Goal: Task Accomplishment & Management: Manage account settings

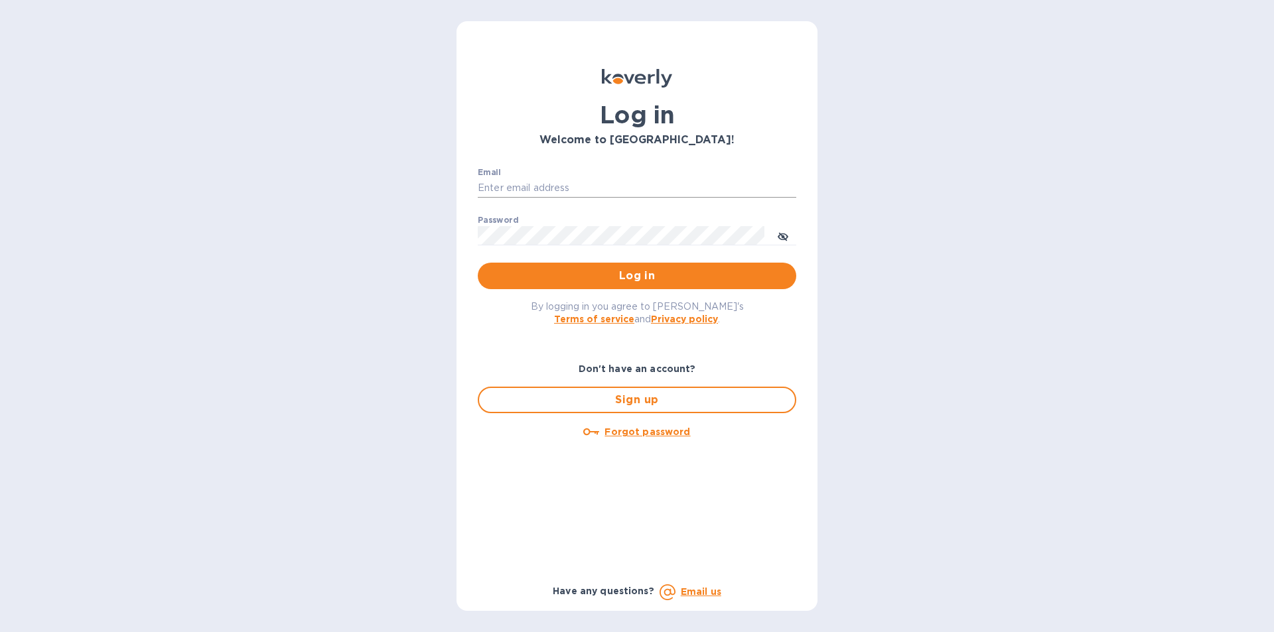
click at [561, 181] on input "Email" at bounding box center [637, 188] width 318 height 20
paste input "[EMAIL_ADDRESS][DOMAIN_NAME]"
type input "rabchanka.a@globalspirits.com"
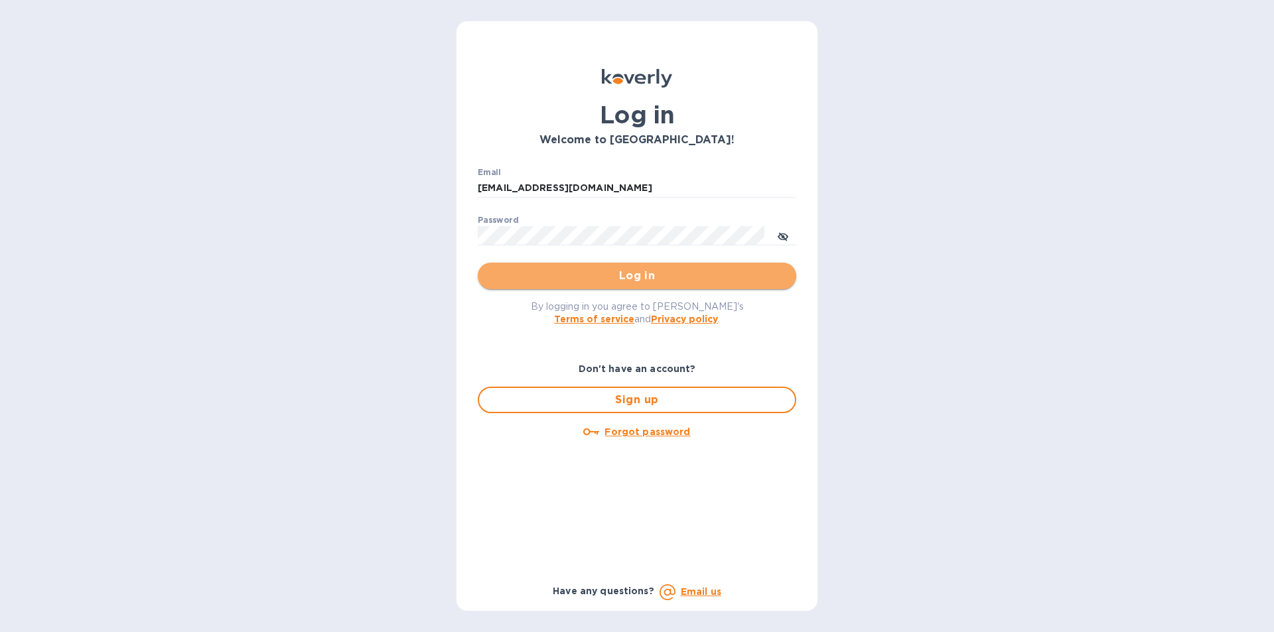
click at [584, 279] on span "Log in" at bounding box center [636, 276] width 297 height 16
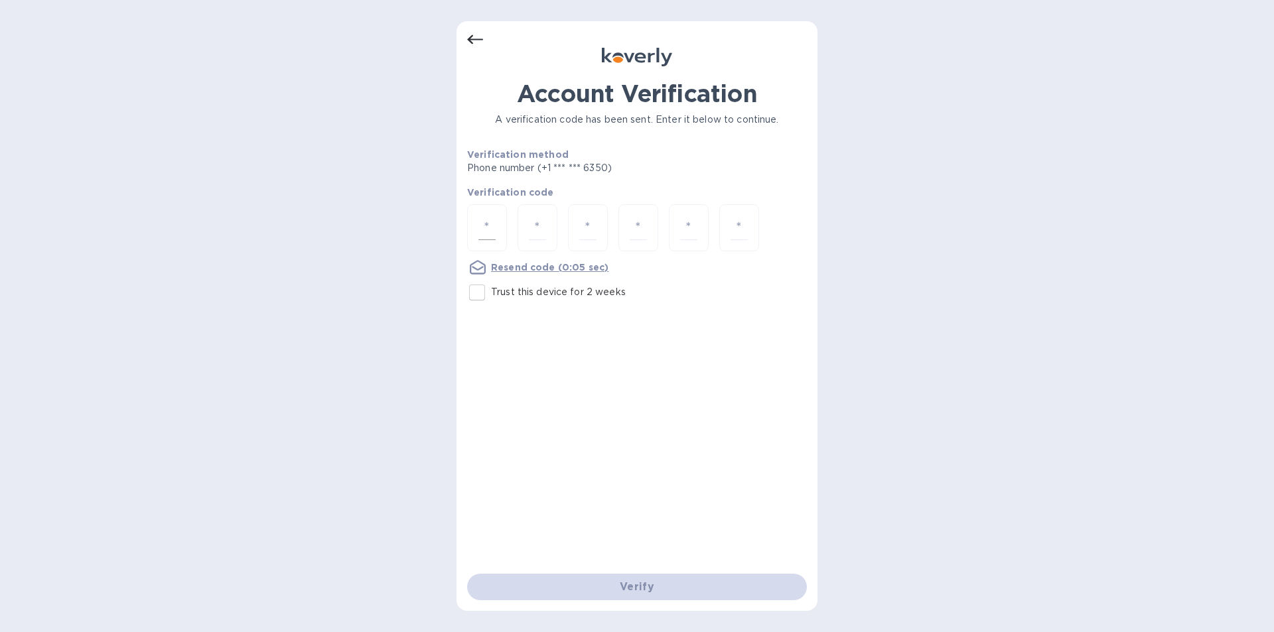
click at [493, 222] on input "number" at bounding box center [486, 228] width 17 height 25
type input "8"
type input "2"
type input "3"
type input "6"
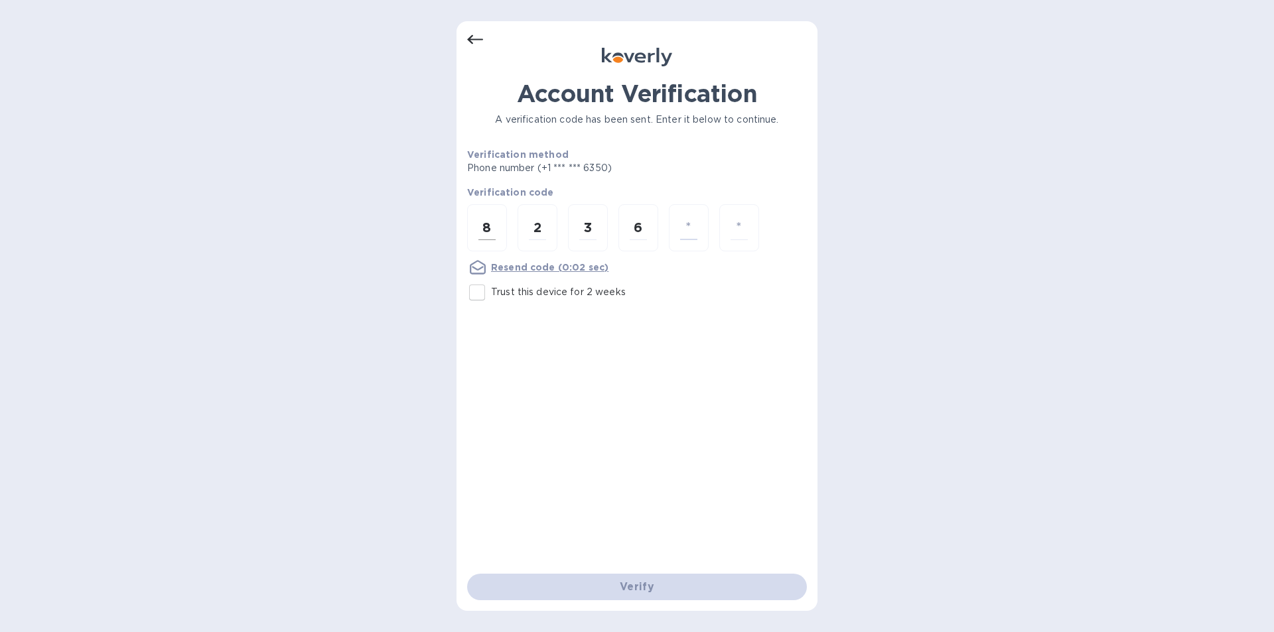
type input "8"
type input "7"
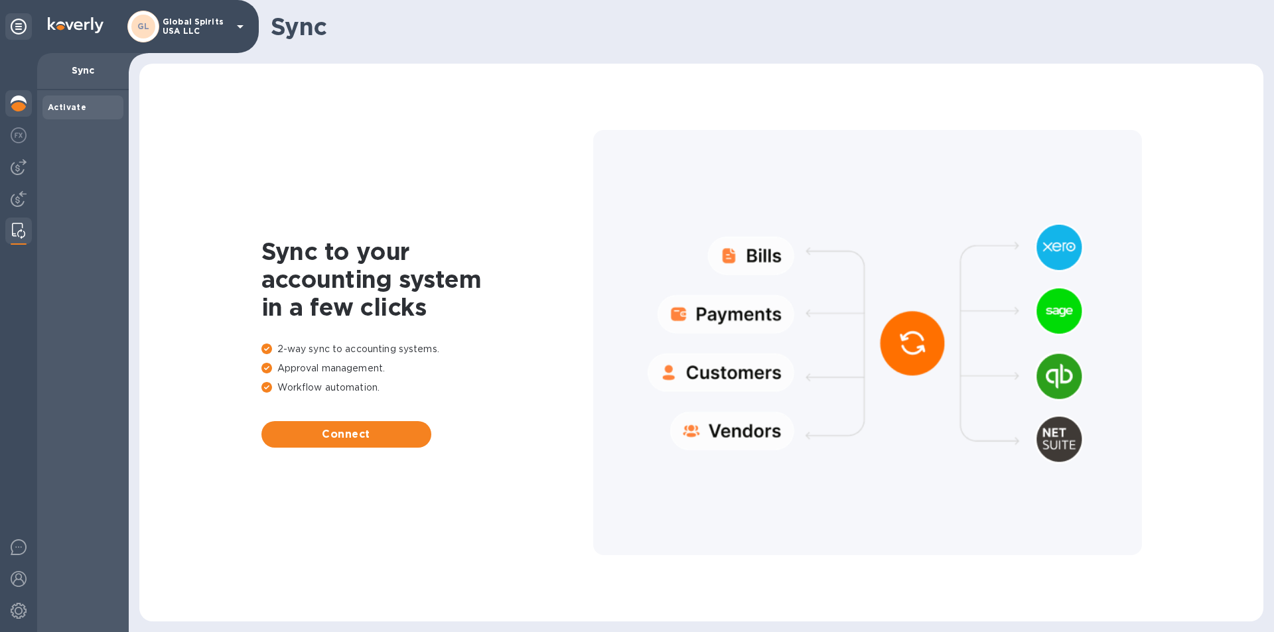
click at [13, 99] on img at bounding box center [19, 104] width 16 height 16
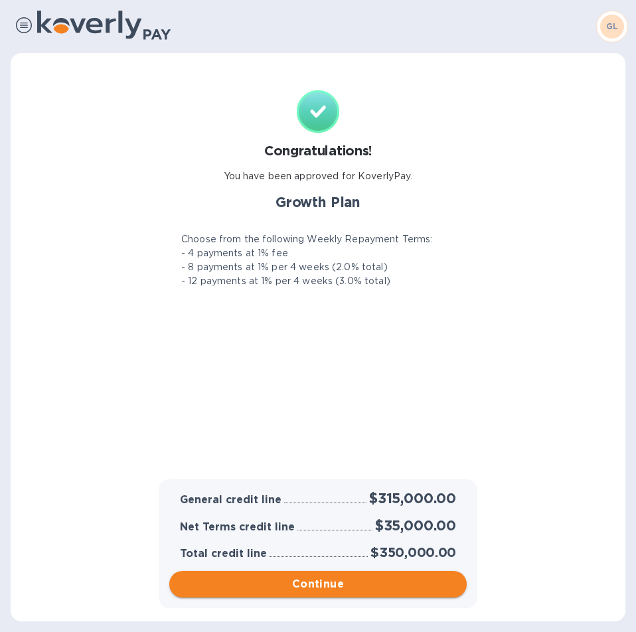
click at [285, 585] on span "Continue" at bounding box center [318, 584] width 276 height 16
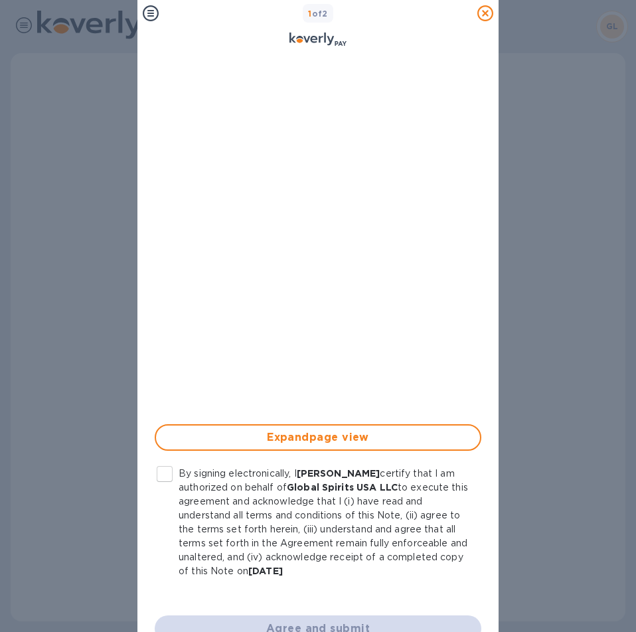
scroll to position [121, 0]
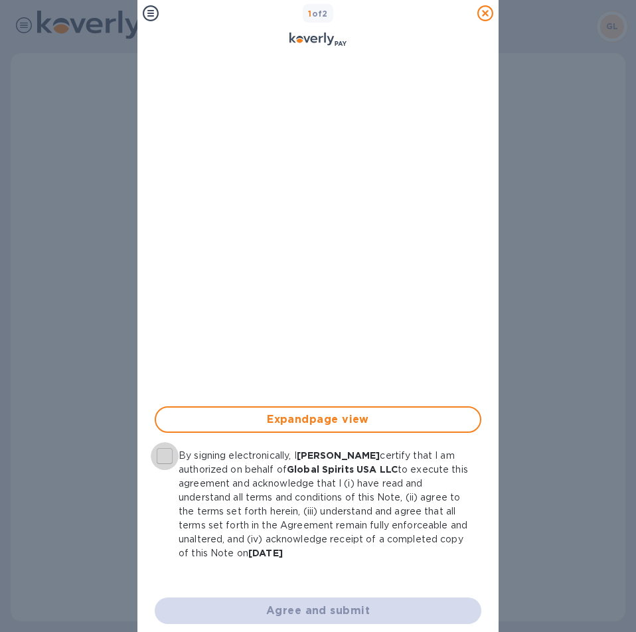
click at [161, 442] on input "By signing electronically, I [PERSON_NAME] certify that I am authorized on beha…" at bounding box center [165, 456] width 28 height 28
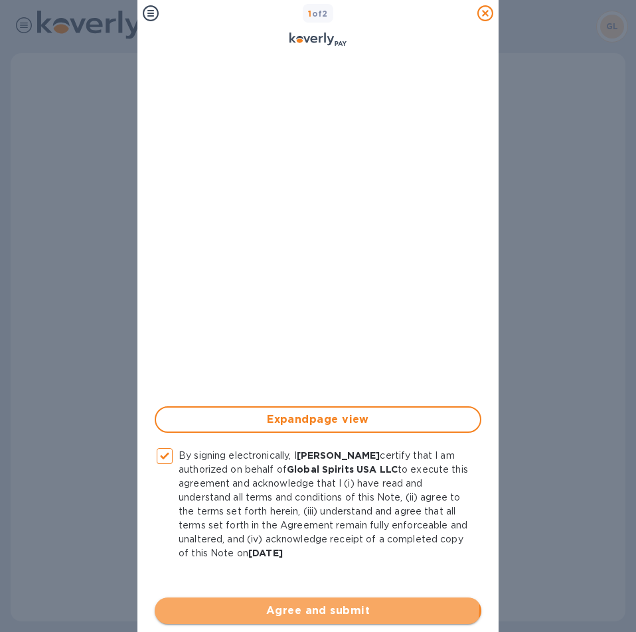
click at [316, 602] on span "Agree and submit" at bounding box center [317, 610] width 305 height 16
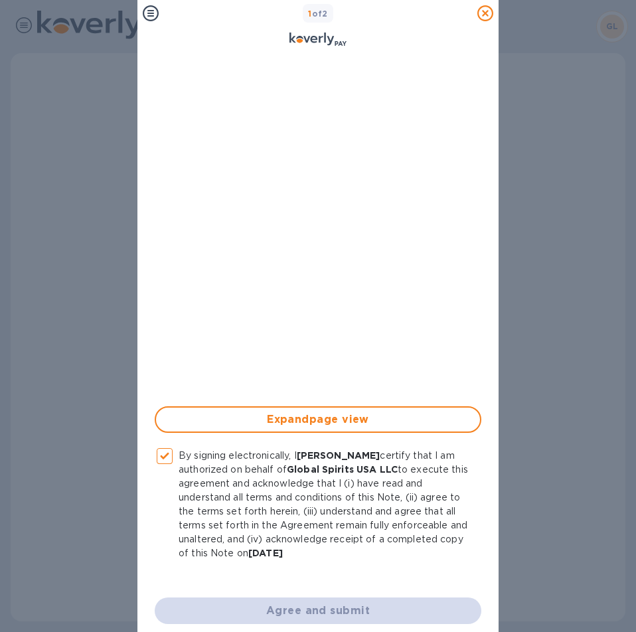
checkbox input "false"
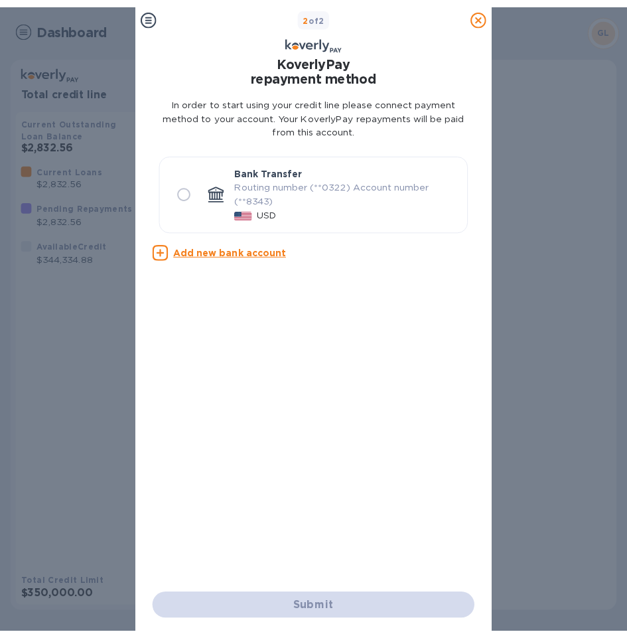
scroll to position [0, 0]
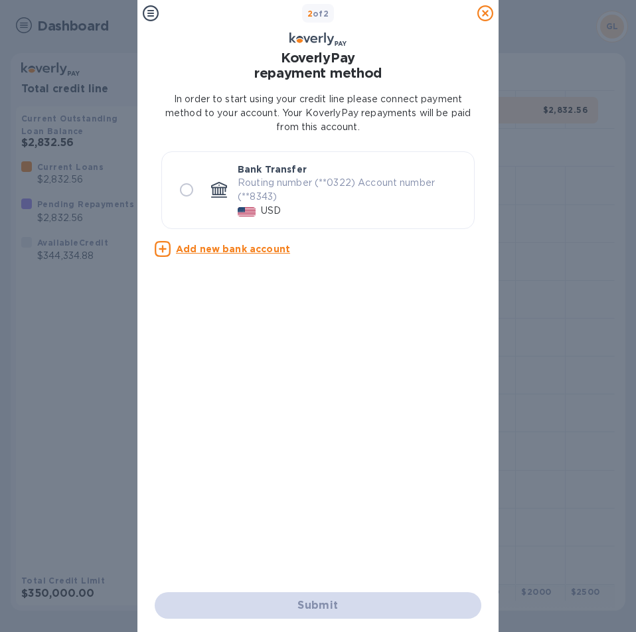
click at [481, 13] on icon at bounding box center [485, 13] width 16 height 16
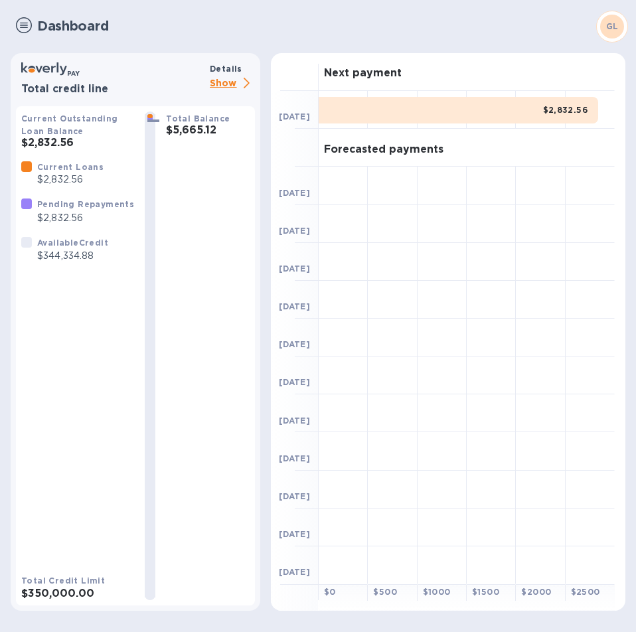
click at [223, 83] on p "Show" at bounding box center [232, 84] width 45 height 17
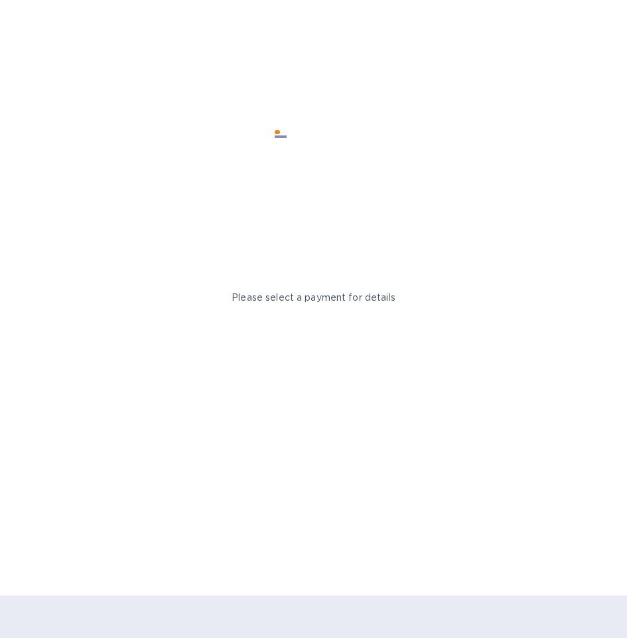
click at [0, 0] on img at bounding box center [0, 0] width 0 height 0
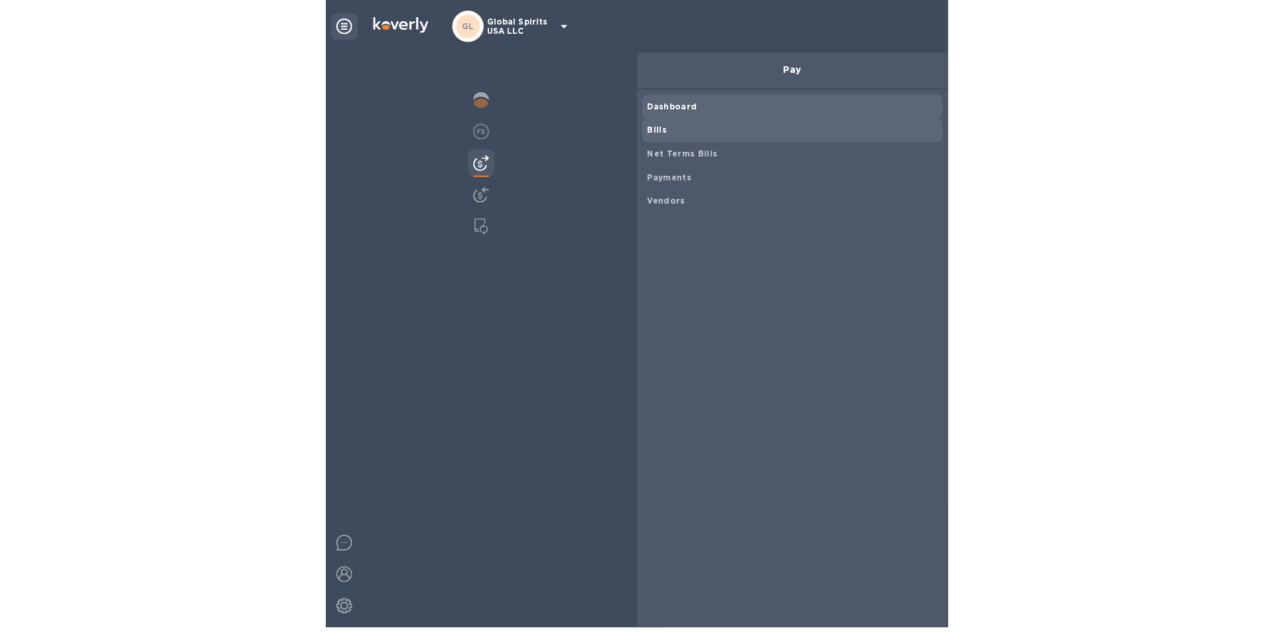
scroll to position [287, 739]
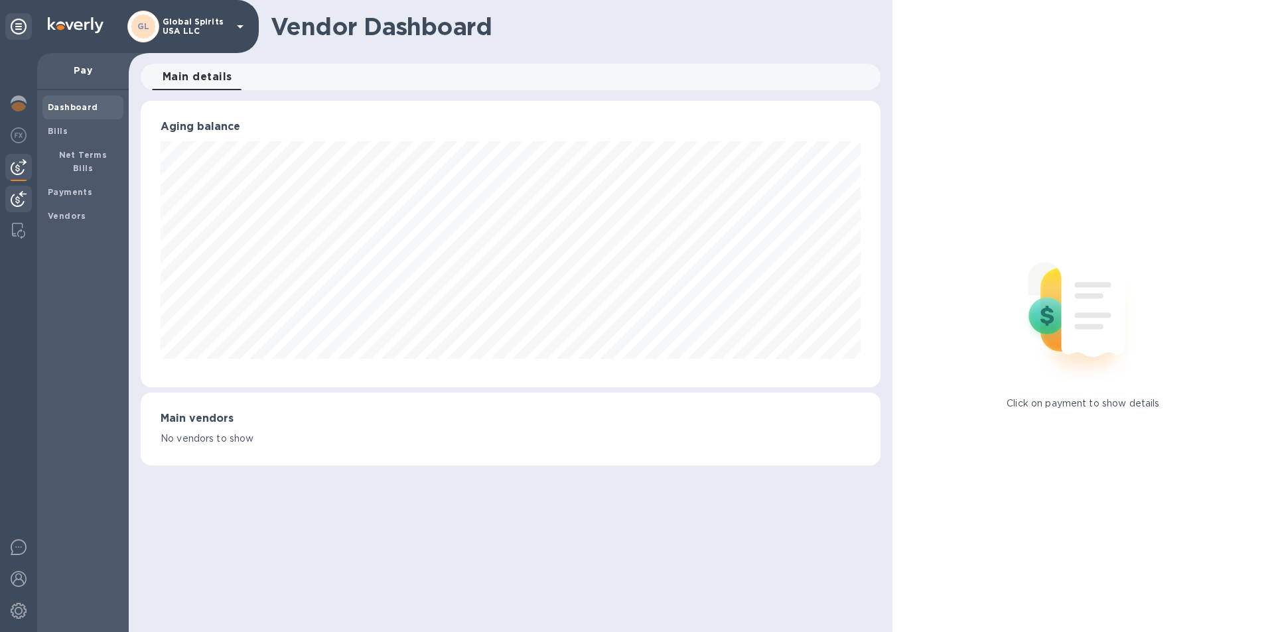
click at [21, 195] on img at bounding box center [19, 199] width 16 height 16
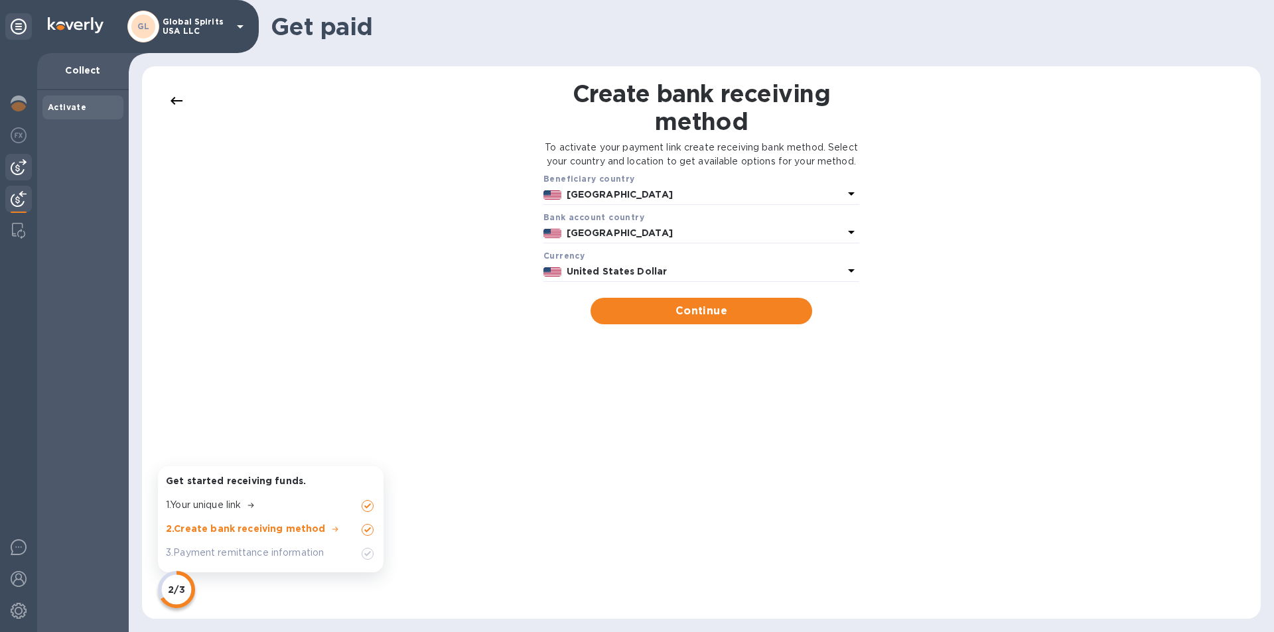
click at [17, 165] on img at bounding box center [19, 167] width 16 height 16
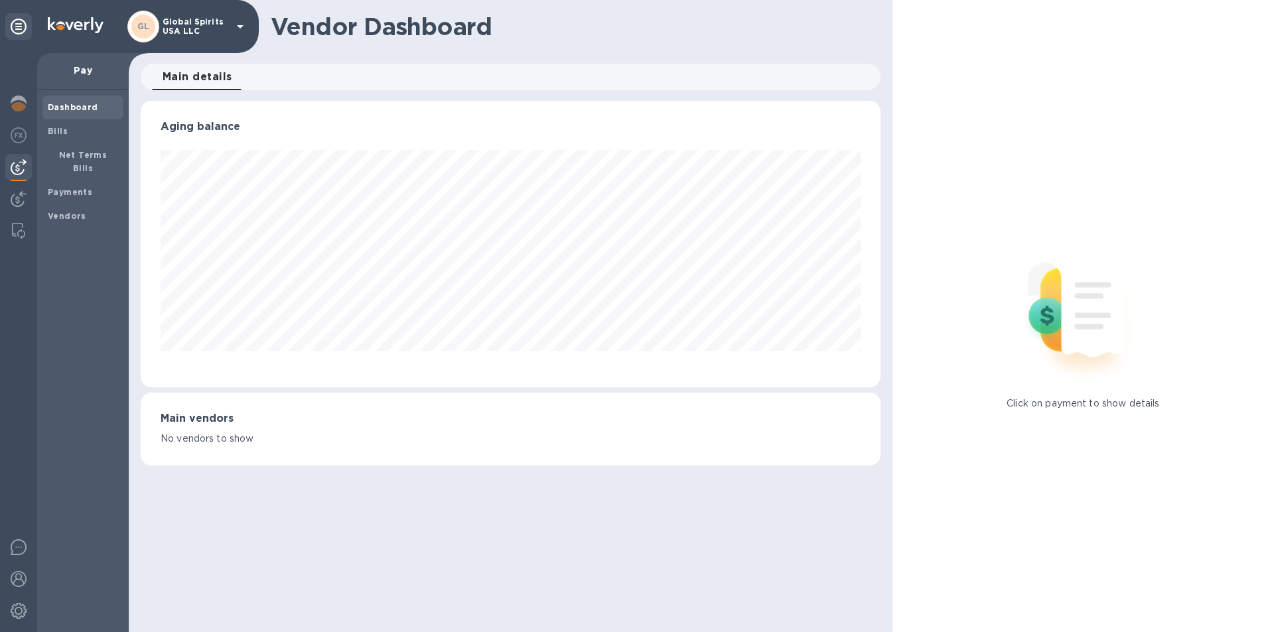
scroll to position [287, 739]
click at [68, 211] on b "Vendors" at bounding box center [67, 216] width 38 height 10
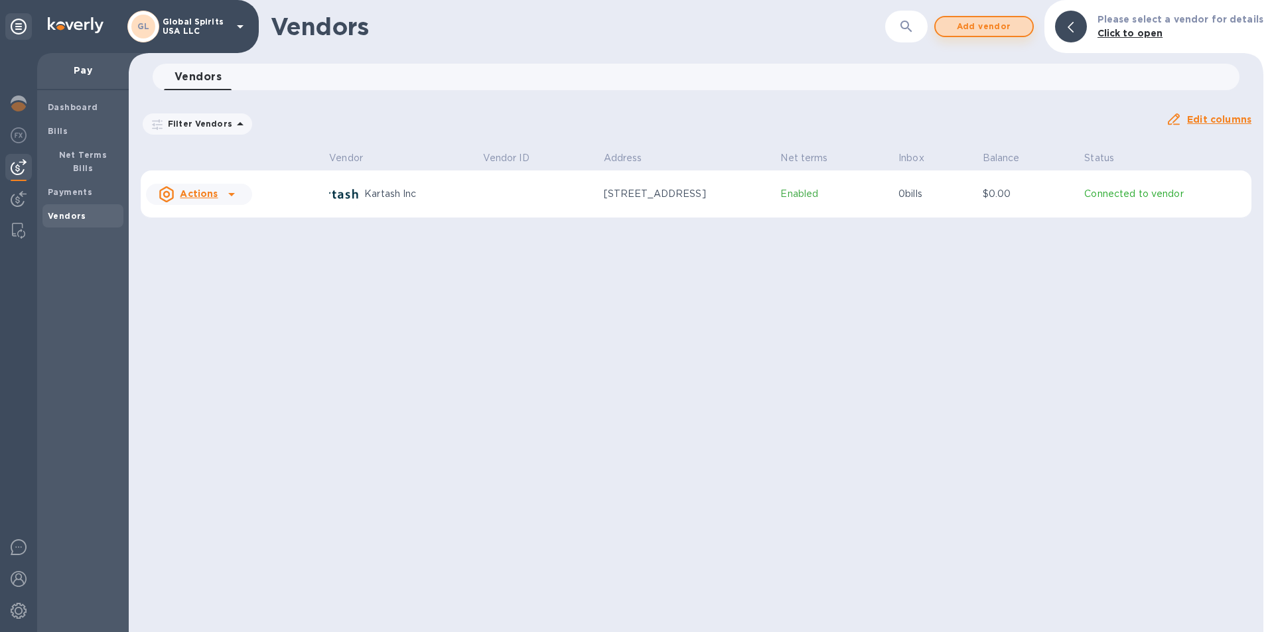
click at [991, 27] on span "Add vendor" at bounding box center [984, 27] width 76 height 16
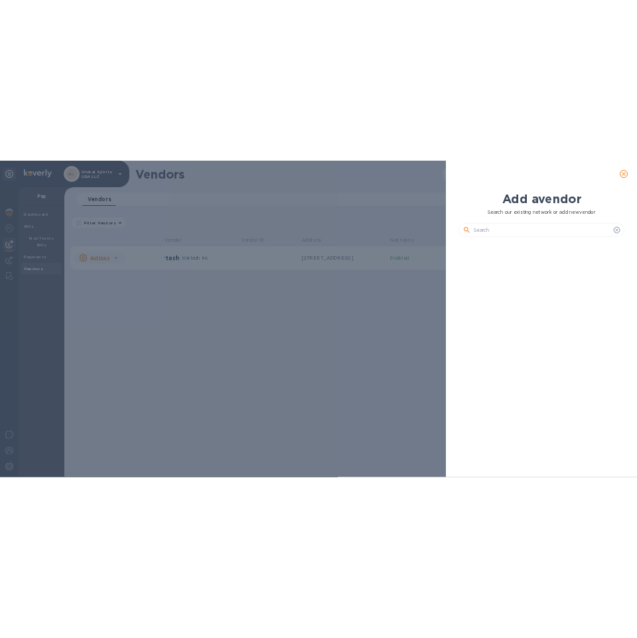
scroll to position [425, 337]
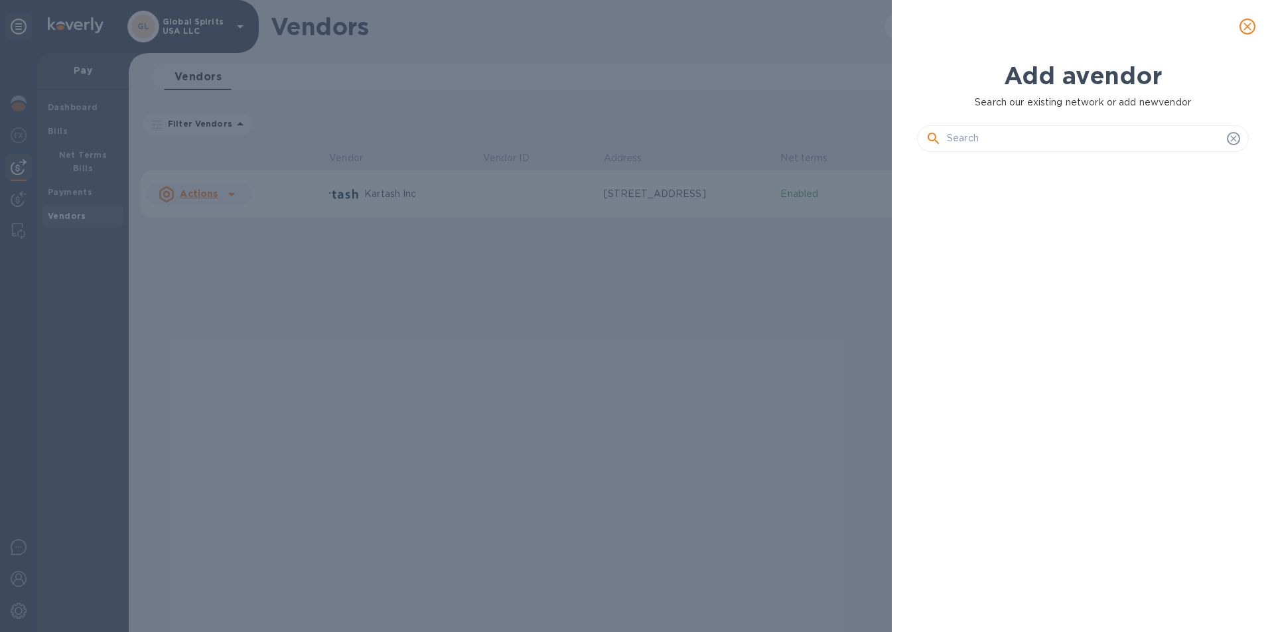
click at [1000, 135] on input "text" at bounding box center [1084, 139] width 275 height 20
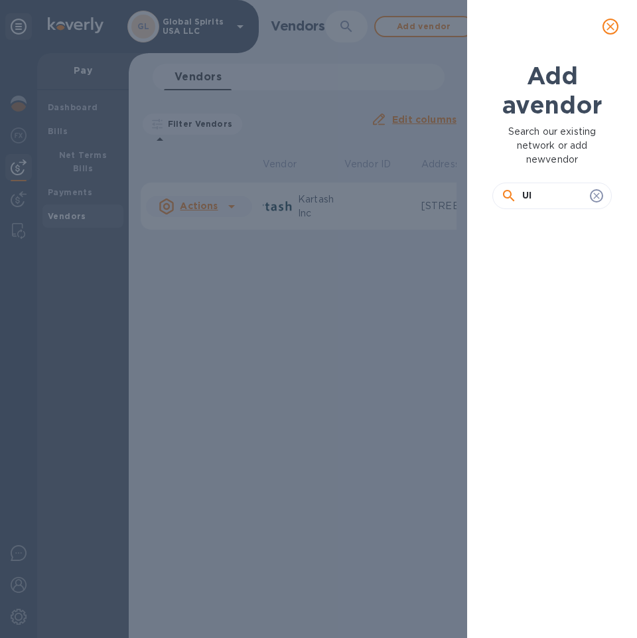
type input "U"
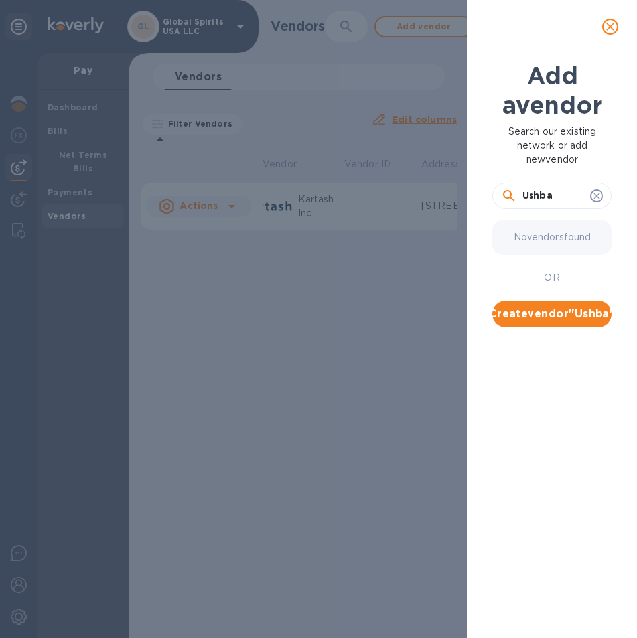
type input "Ushba"
click at [593, 197] on icon at bounding box center [596, 195] width 11 height 11
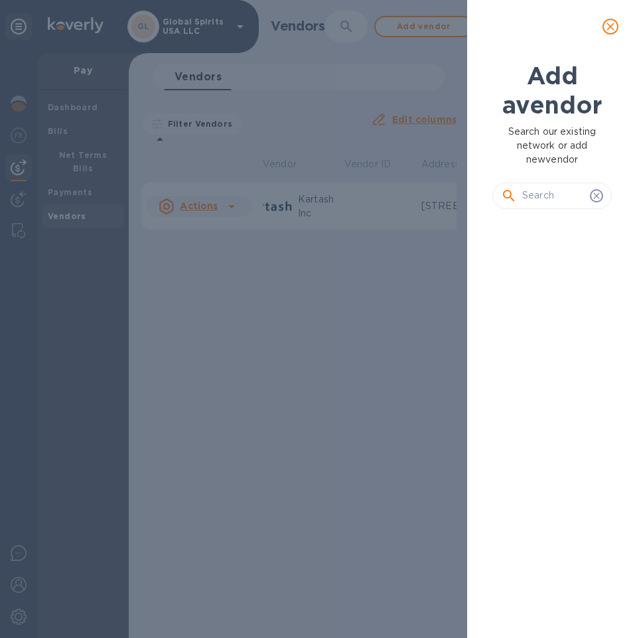
click at [58, 127] on div "Add a vendor Search our existing network or add new vendor" at bounding box center [318, 319] width 637 height 638
click at [610, 27] on icon "close" at bounding box center [610, 26] width 13 height 13
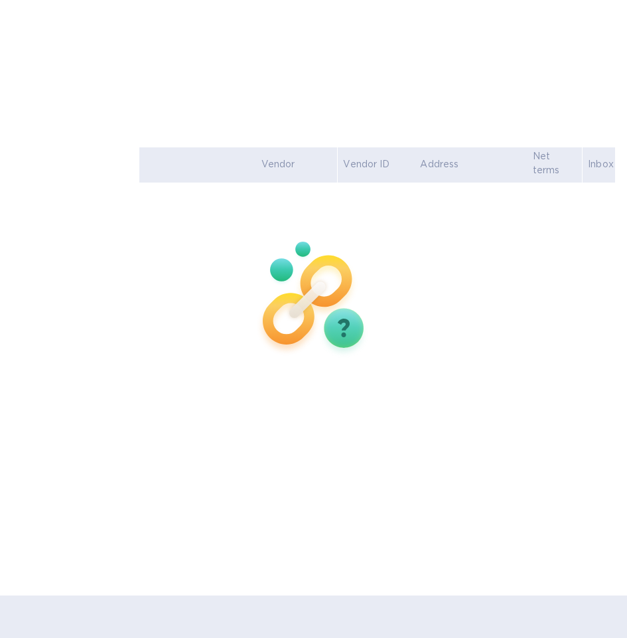
click at [0, 0] on b "Bills" at bounding box center [0, 0] width 0 height 0
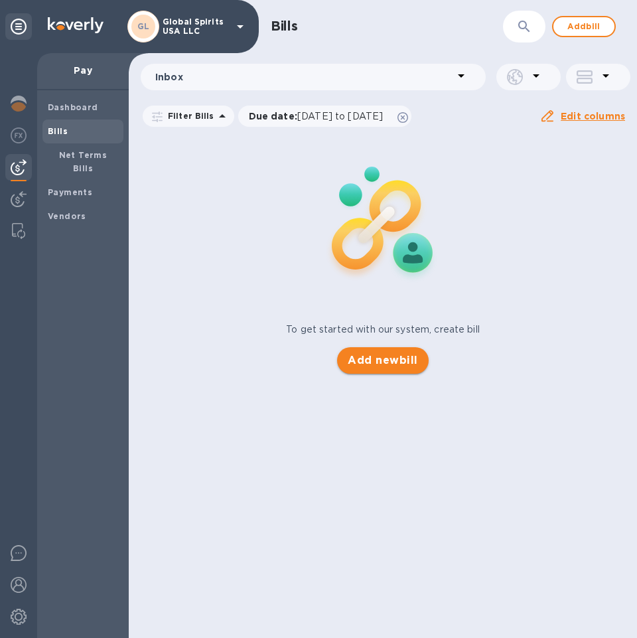
click at [368, 362] on span "Add new bill" at bounding box center [383, 360] width 70 height 16
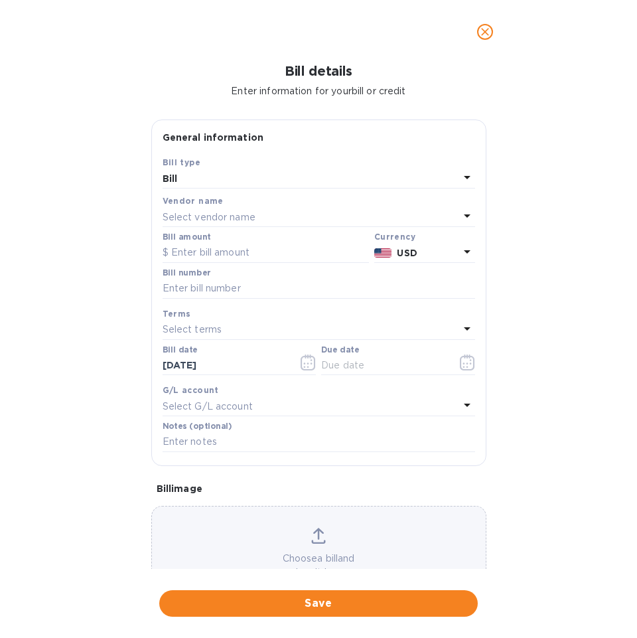
click at [218, 181] on div "Bill" at bounding box center [311, 178] width 297 height 19
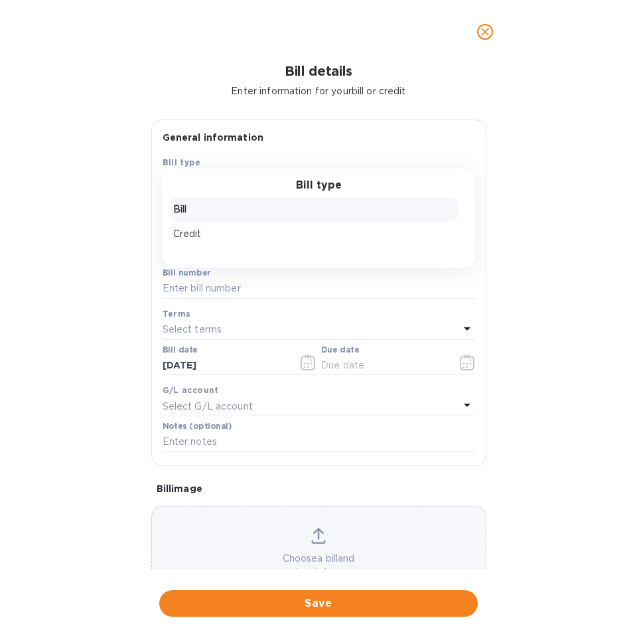
click at [95, 208] on div "Bill details Enter information for your bill or credit General information Save…" at bounding box center [318, 351] width 637 height 574
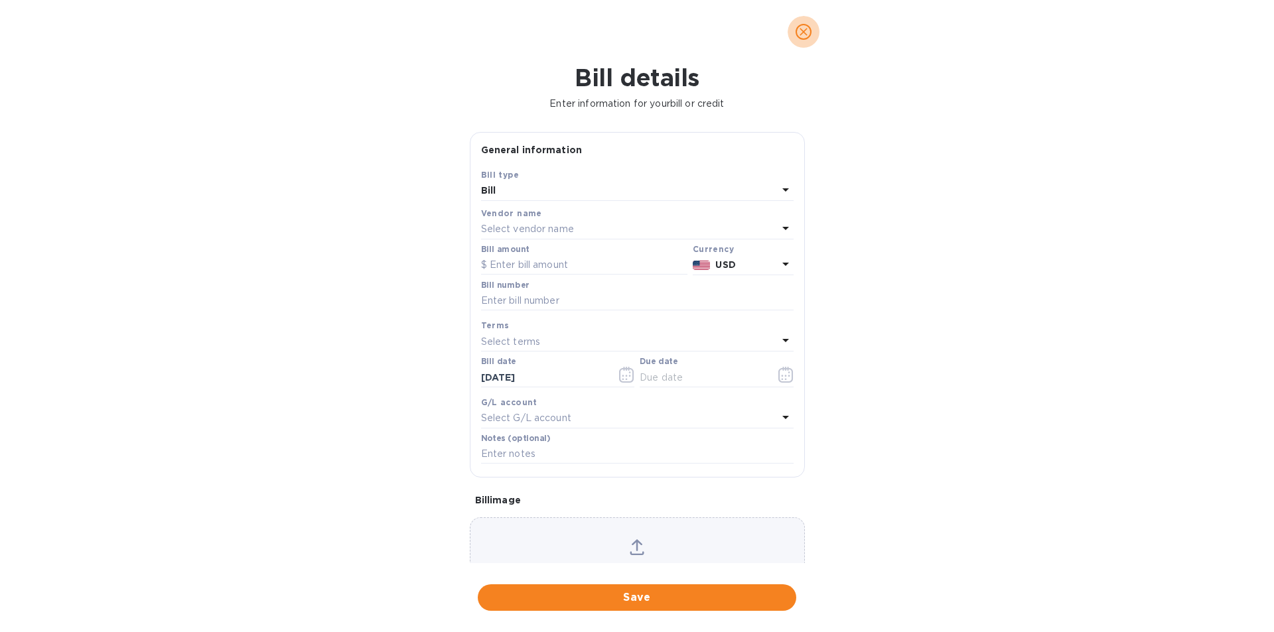
click at [802, 35] on icon "close" at bounding box center [803, 31] width 13 height 13
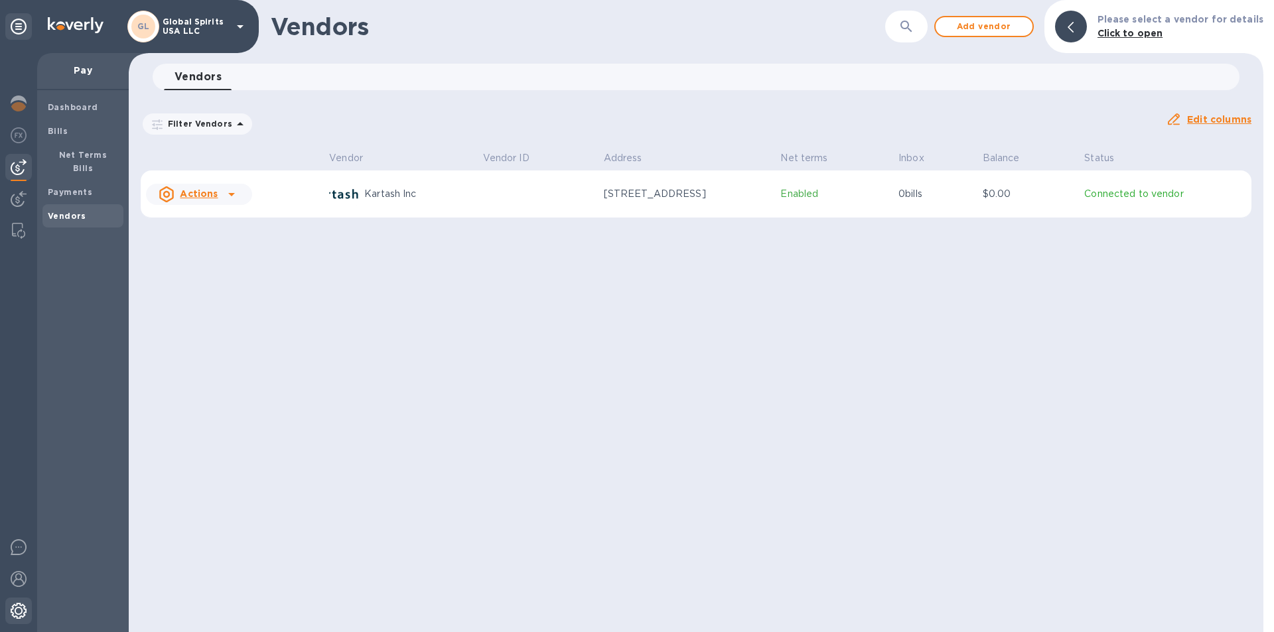
click at [24, 618] on img at bounding box center [19, 611] width 16 height 16
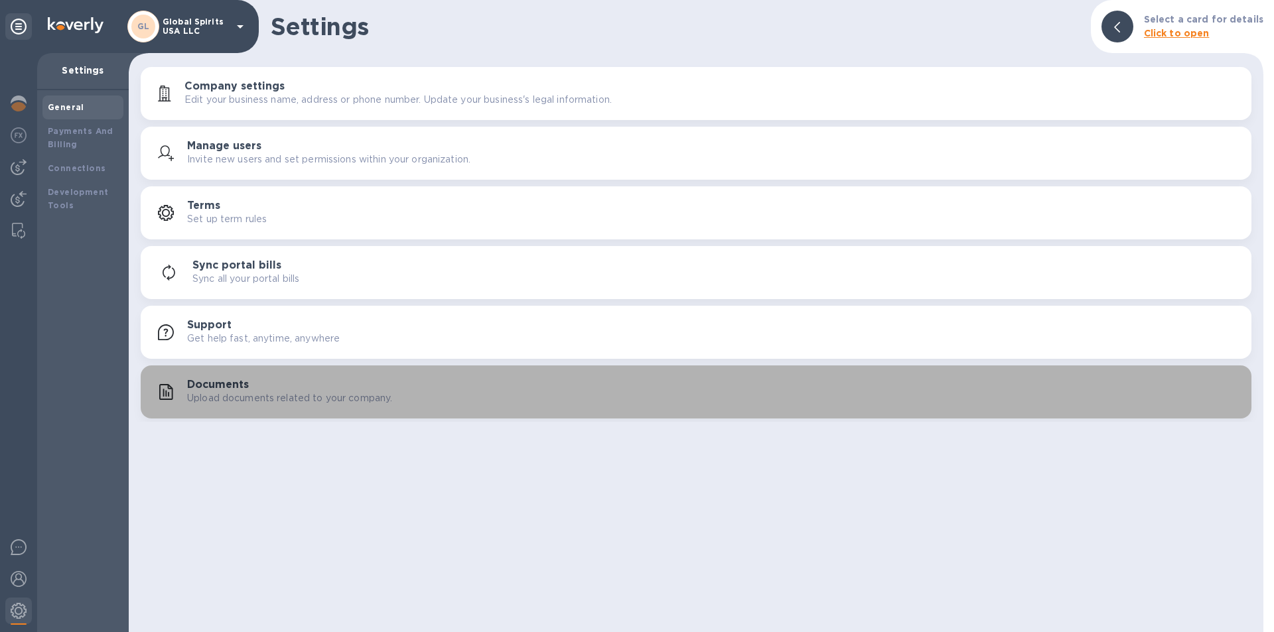
click at [210, 389] on h3 "Documents" at bounding box center [218, 385] width 62 height 13
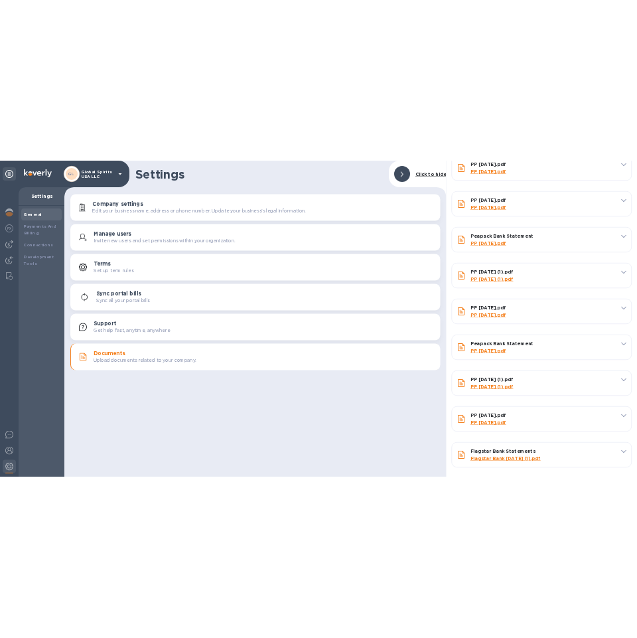
scroll to position [614, 0]
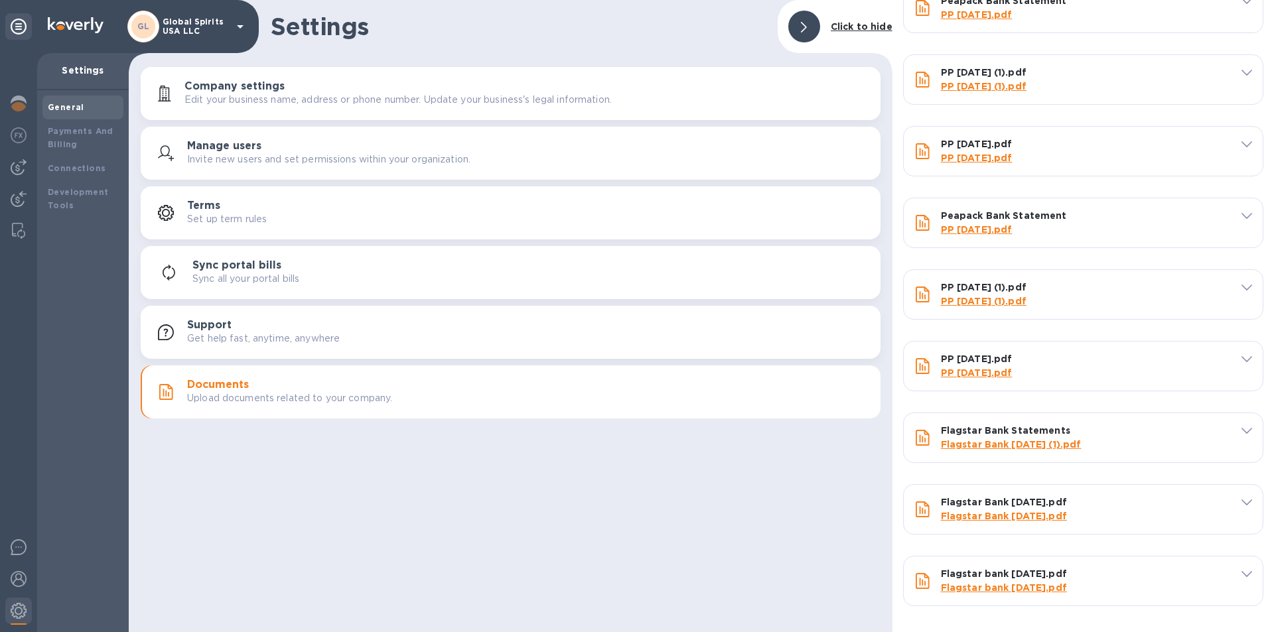
click at [1012, 448] on link "Flagstar Bank [DATE] (1).pdf" at bounding box center [1011, 444] width 141 height 11
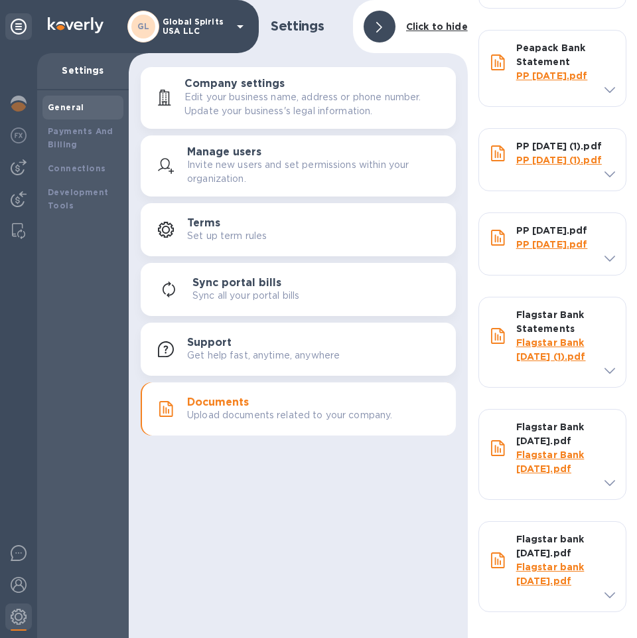
scroll to position [1292, 0]
click at [542, 449] on p "Flagstar Bank [DATE].pdf" at bounding box center [560, 462] width 89 height 28
click at [536, 583] on link "Flagstar bank [DATE].pdf" at bounding box center [550, 573] width 68 height 25
click at [544, 251] on p "PP [DATE].pdf" at bounding box center [560, 245] width 89 height 14
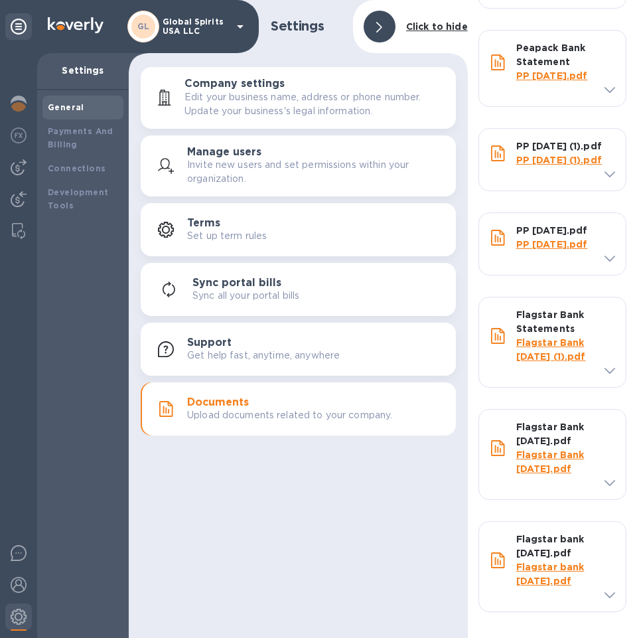
click at [539, 165] on link "PP [DATE] (1).pdf" at bounding box center [559, 160] width 86 height 11
click at [542, 71] on link "PP [DATE].pdf" at bounding box center [552, 75] width 72 height 11
click at [534, 81] on link "PP [DATE].pdf" at bounding box center [552, 75] width 72 height 11
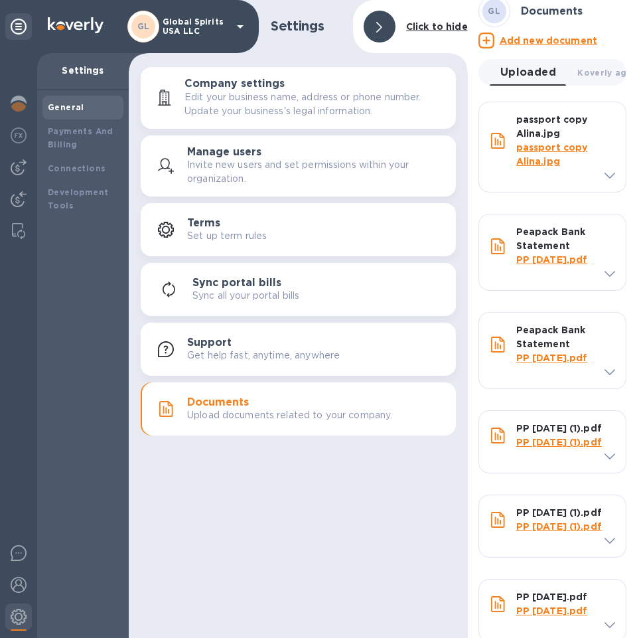
scroll to position [0, 0]
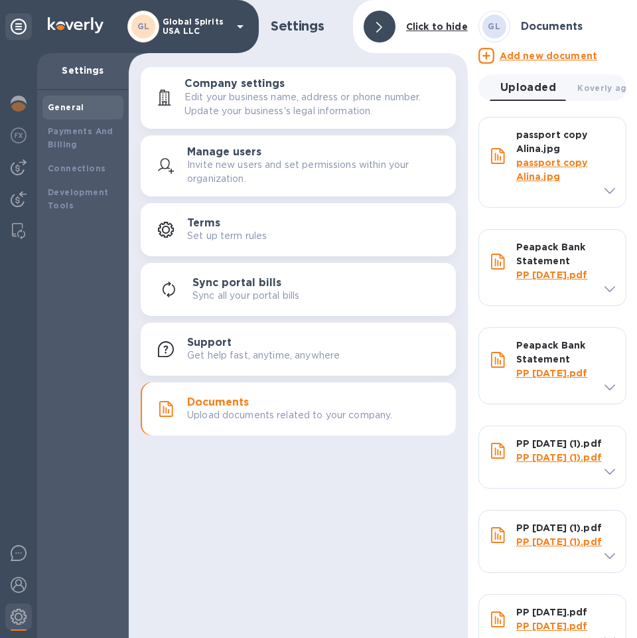
click at [529, 280] on link "PP [DATE].pdf" at bounding box center [552, 274] width 72 height 11
click at [535, 378] on link "PP [DATE].pdf" at bounding box center [552, 373] width 72 height 11
click at [543, 547] on link "PP [DATE] (1).pdf" at bounding box center [559, 541] width 86 height 11
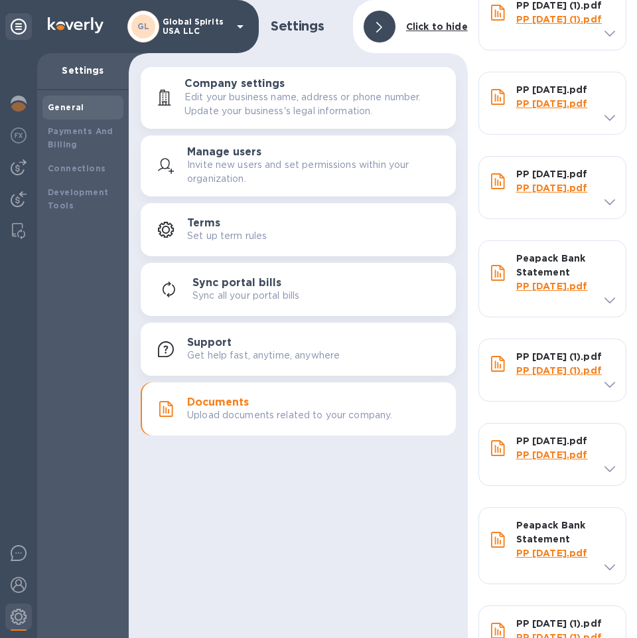
scroll to position [597, 0]
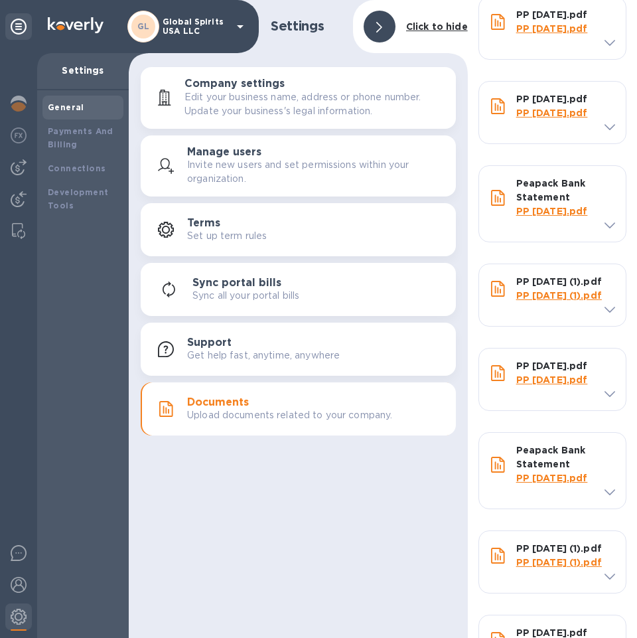
click at [535, 34] on link "PP [DATE].pdf" at bounding box center [552, 28] width 72 height 11
click at [526, 118] on link "PP [DATE].pdf" at bounding box center [552, 112] width 72 height 11
click at [540, 216] on link "PP [DATE].pdf" at bounding box center [552, 211] width 72 height 11
click at [537, 385] on link "PP [DATE].pdf" at bounding box center [552, 379] width 72 height 11
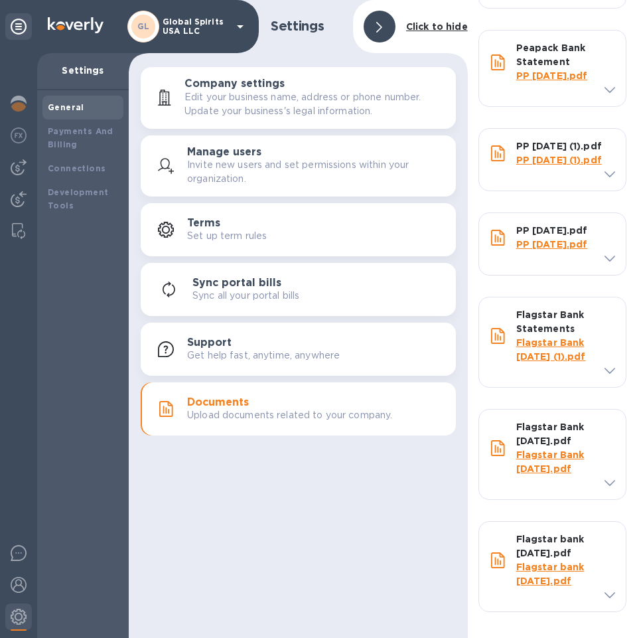
scroll to position [1226, 0]
click at [527, 75] on link "PP [DATE].pdf" at bounding box center [552, 75] width 72 height 11
click at [526, 165] on link "PP [DATE] (1).pdf" at bounding box center [559, 160] width 86 height 11
click at [540, 474] on link "Flagstar Bank [DATE].pdf" at bounding box center [550, 461] width 68 height 25
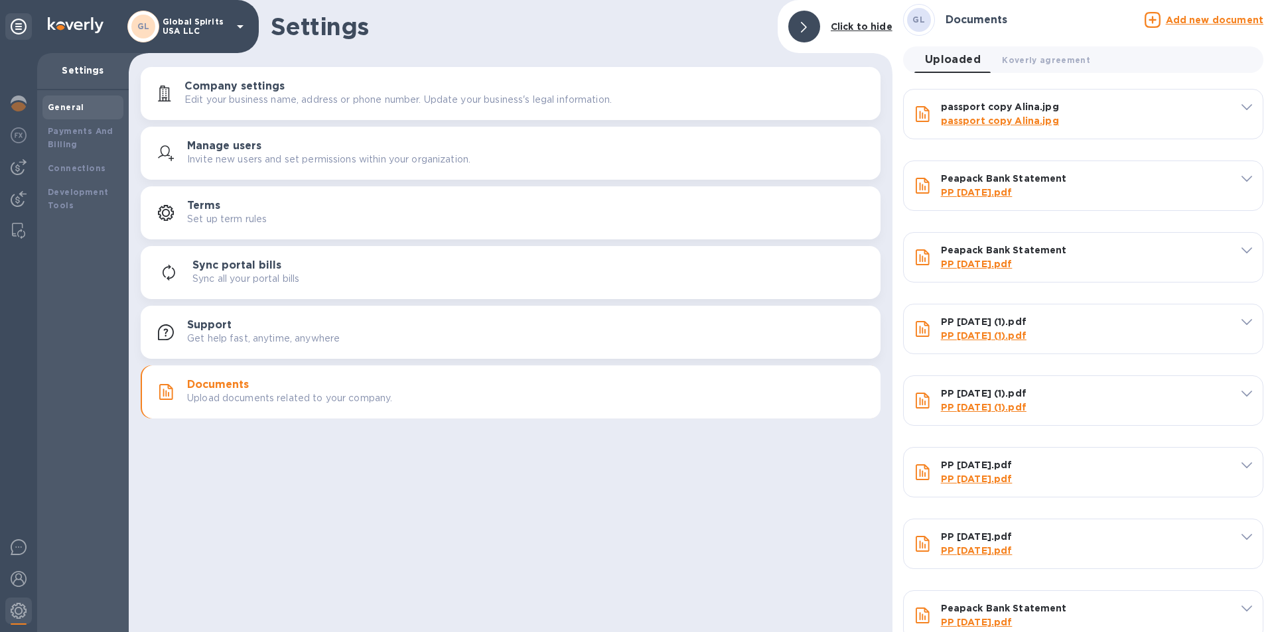
scroll to position [0, 0]
